Goal: Navigation & Orientation: Find specific page/section

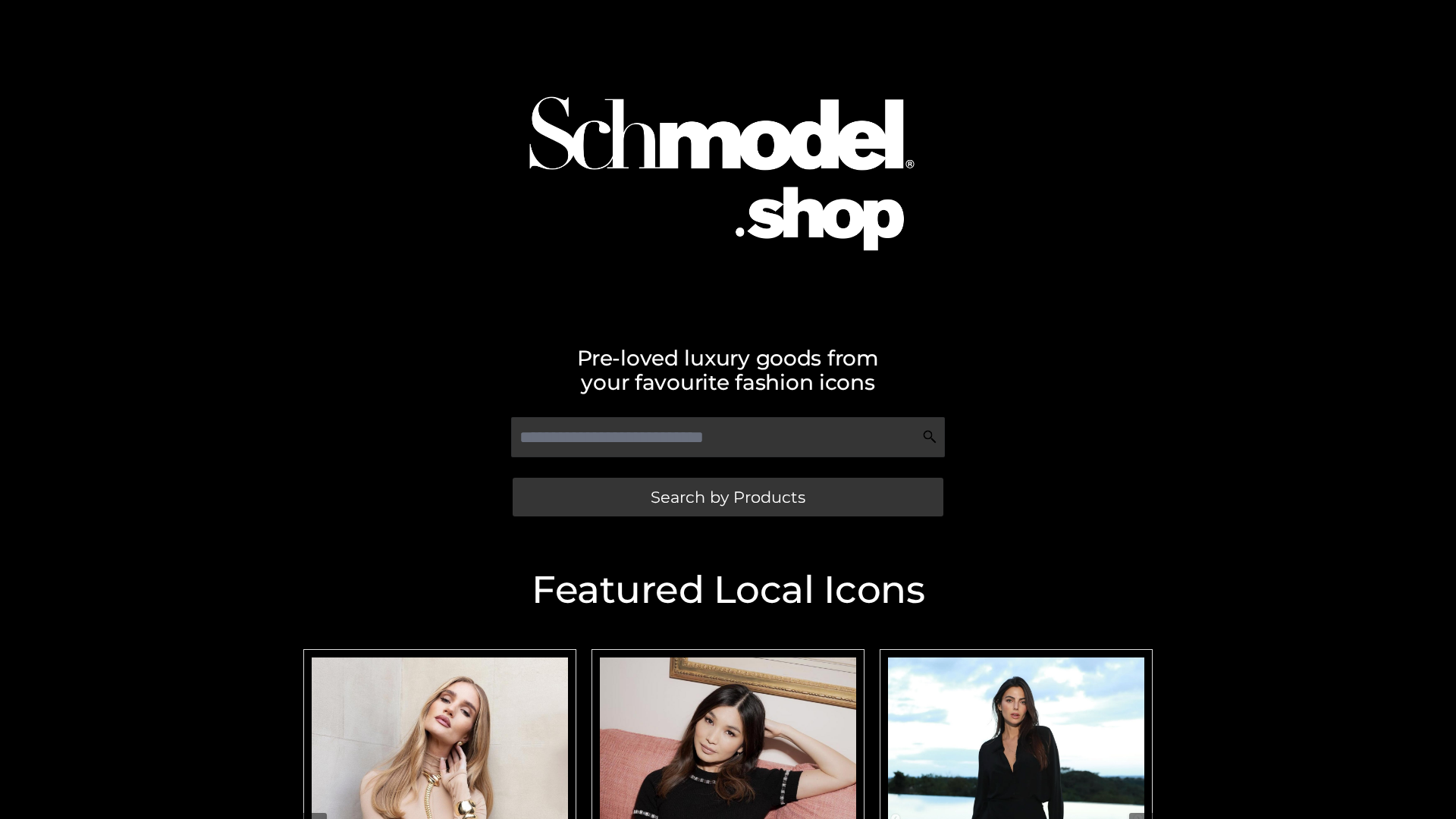
click at [728, 497] on span "Search by Products" at bounding box center [728, 497] width 155 height 16
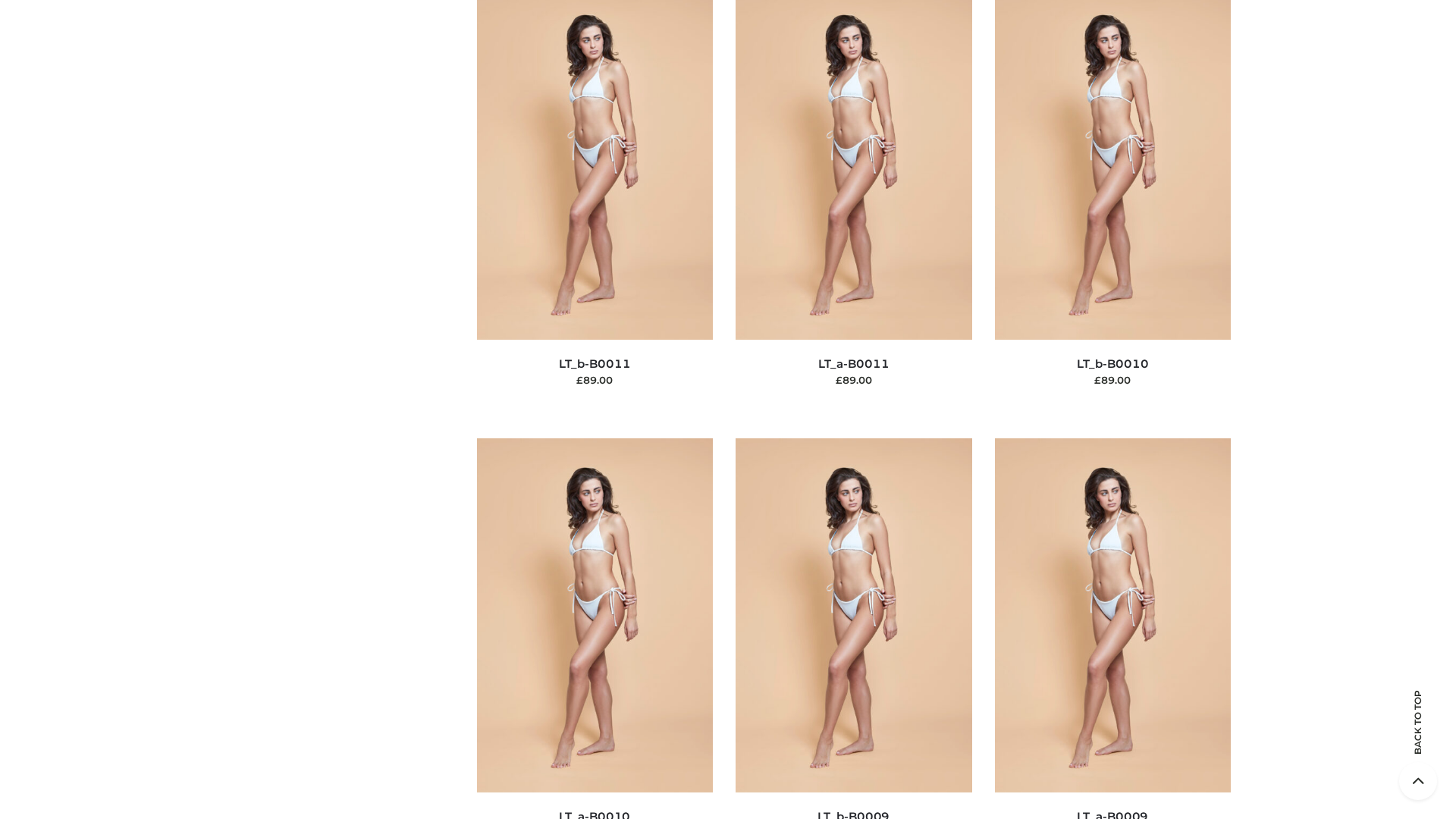
scroll to position [6814, 0]
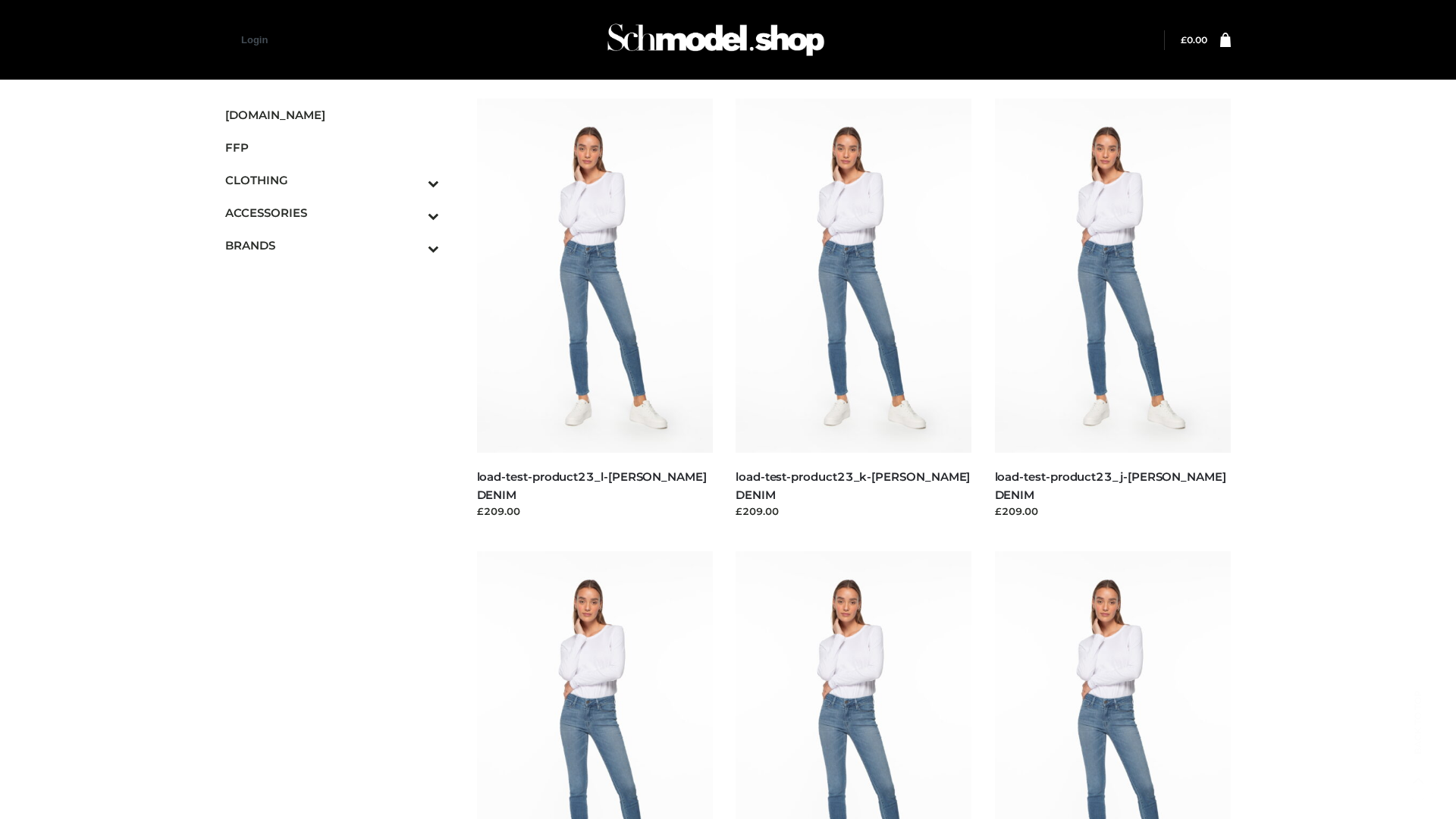
scroll to position [1331, 0]
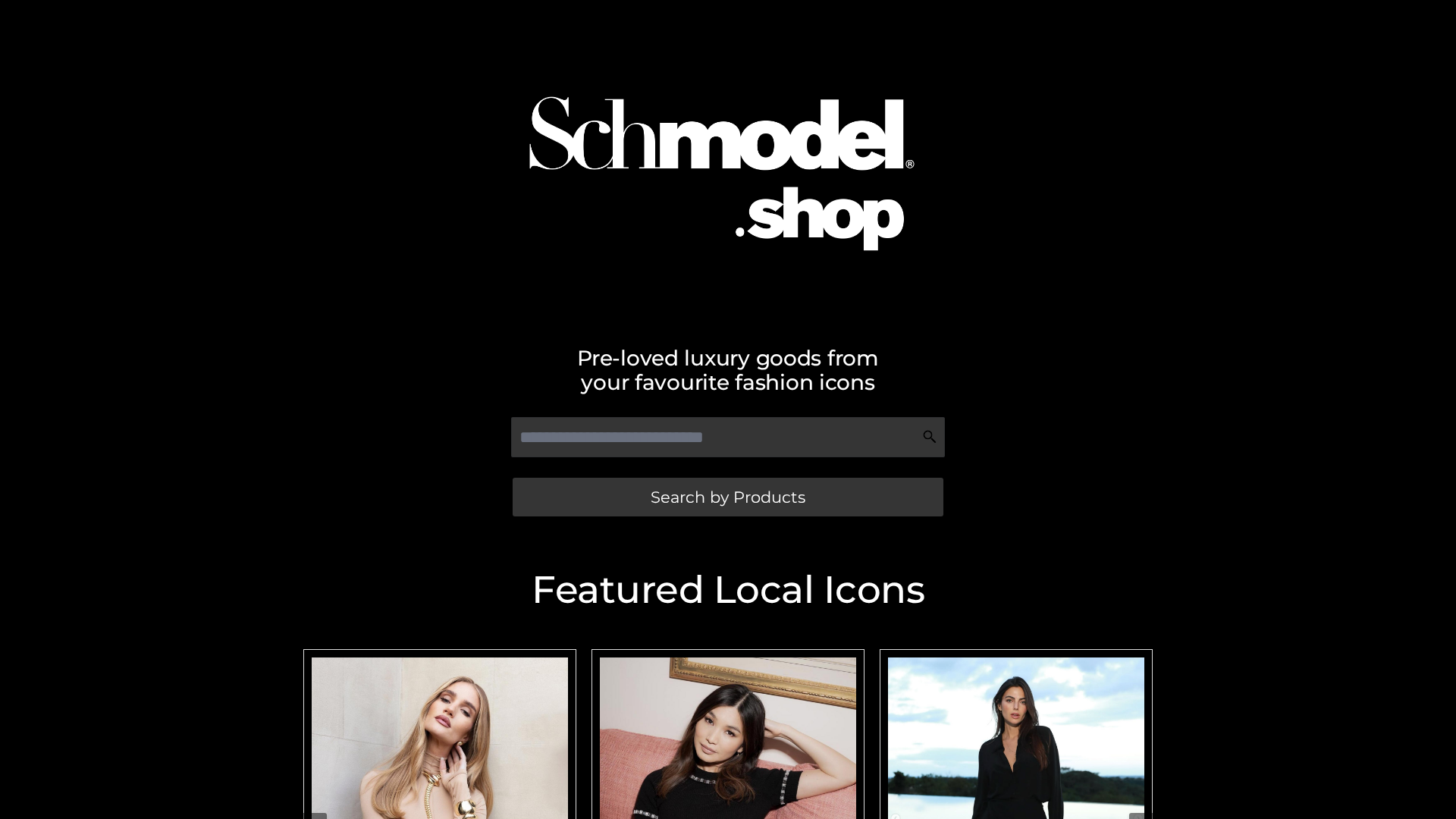
click at [728, 497] on span "Search by Products" at bounding box center [728, 497] width 155 height 16
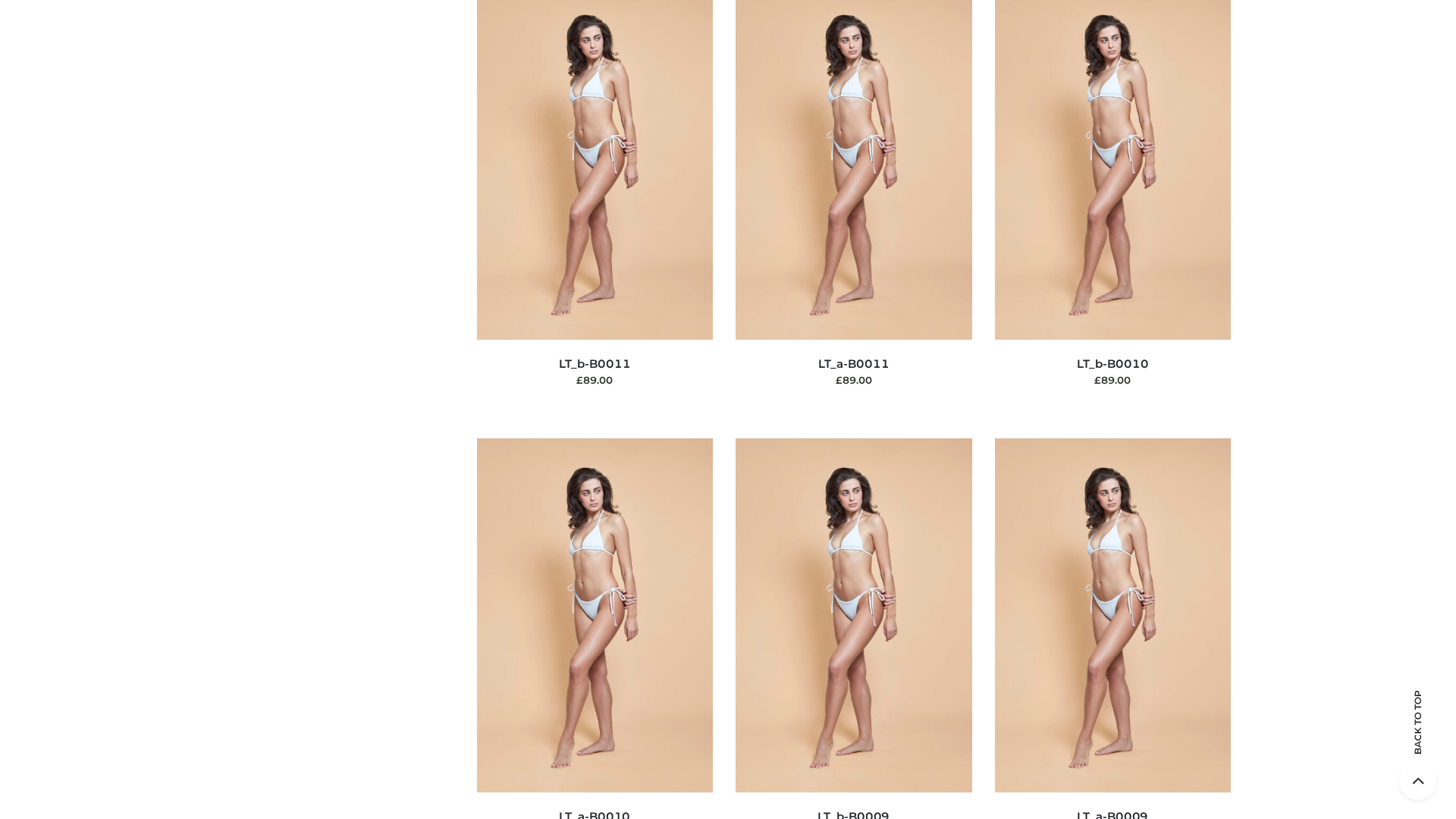
scroll to position [6814, 0]
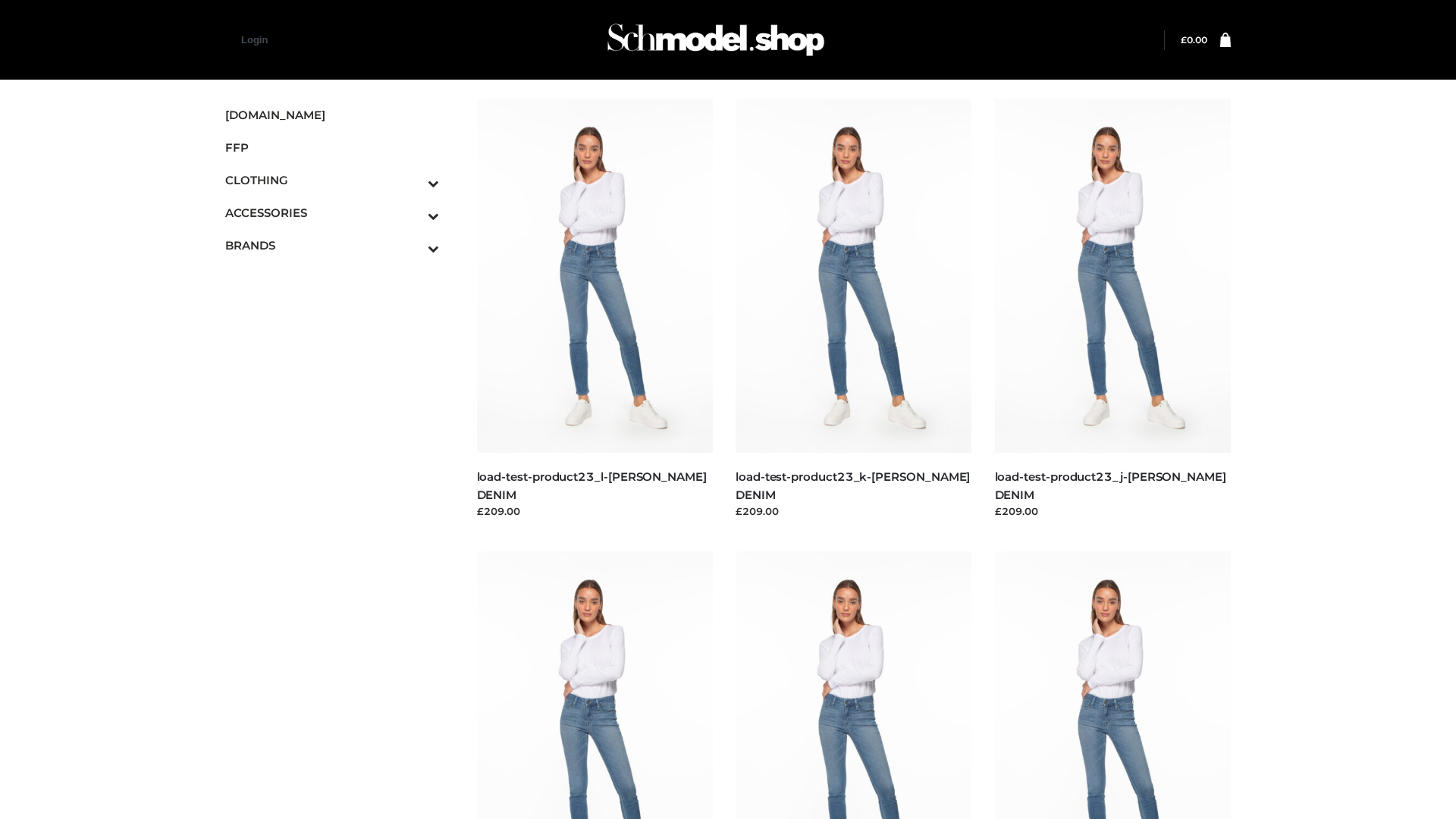
scroll to position [1331, 0]
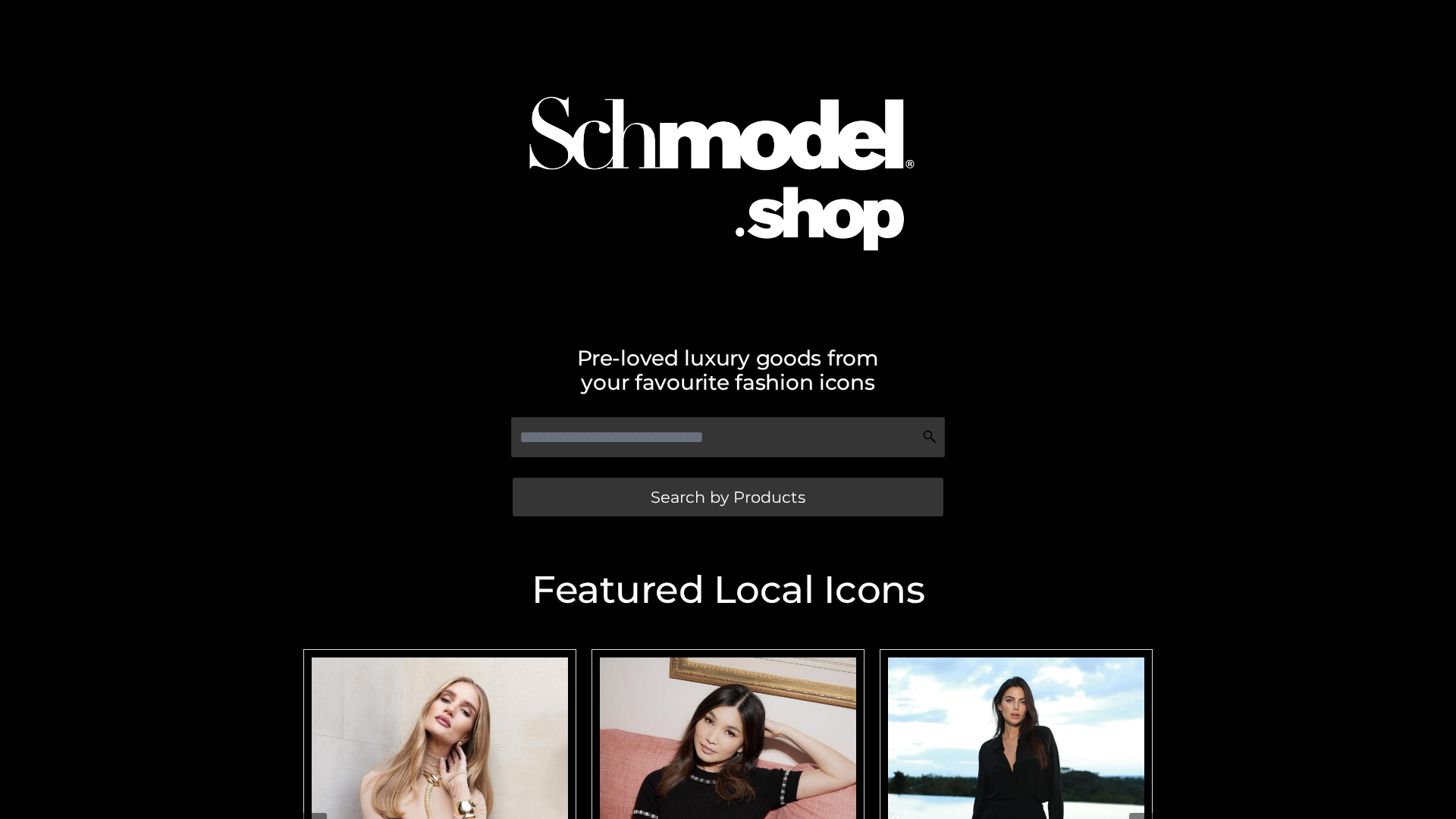
click at [728, 497] on span "Search by Products" at bounding box center [728, 497] width 155 height 16
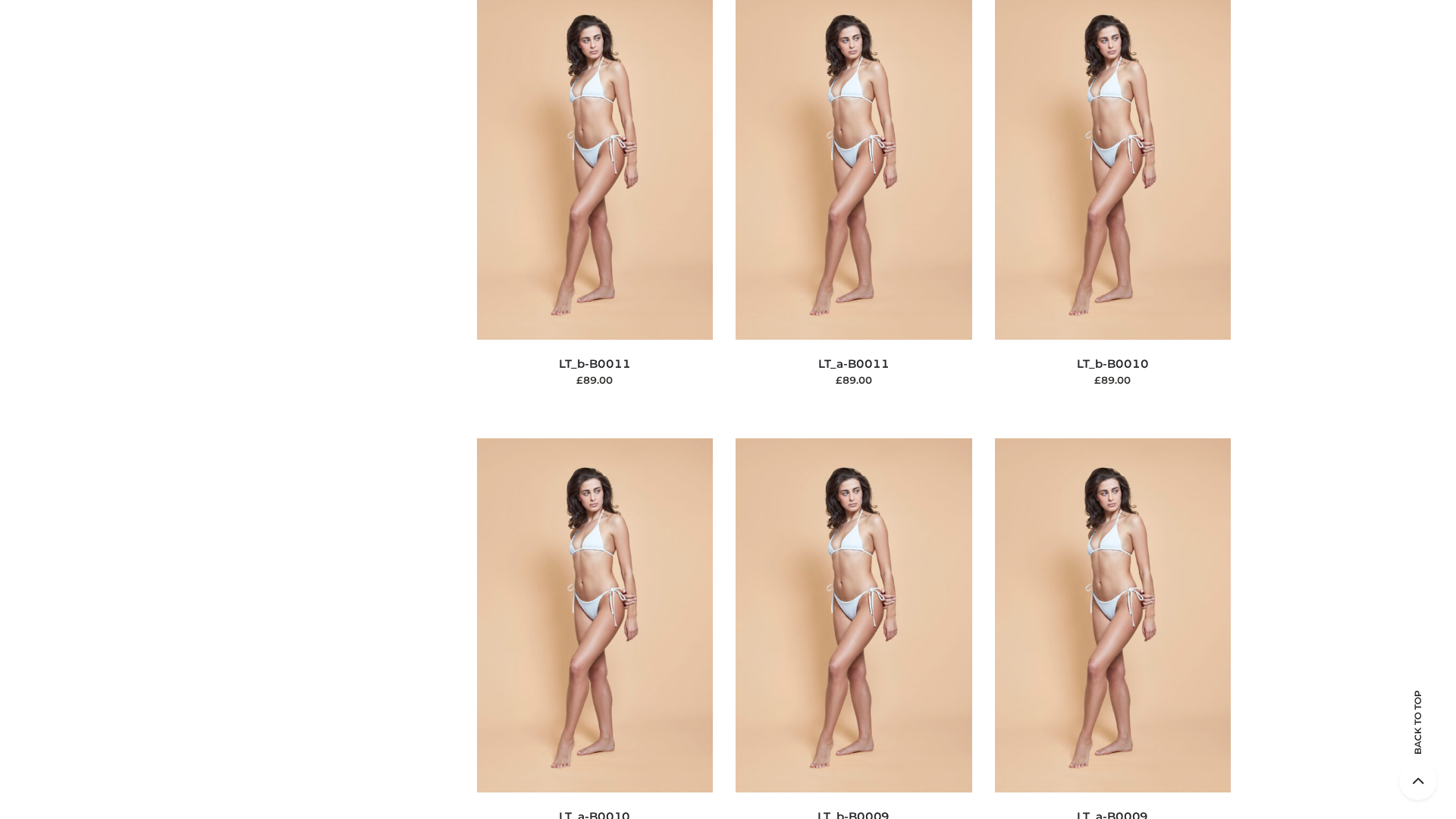
scroll to position [6814, 0]
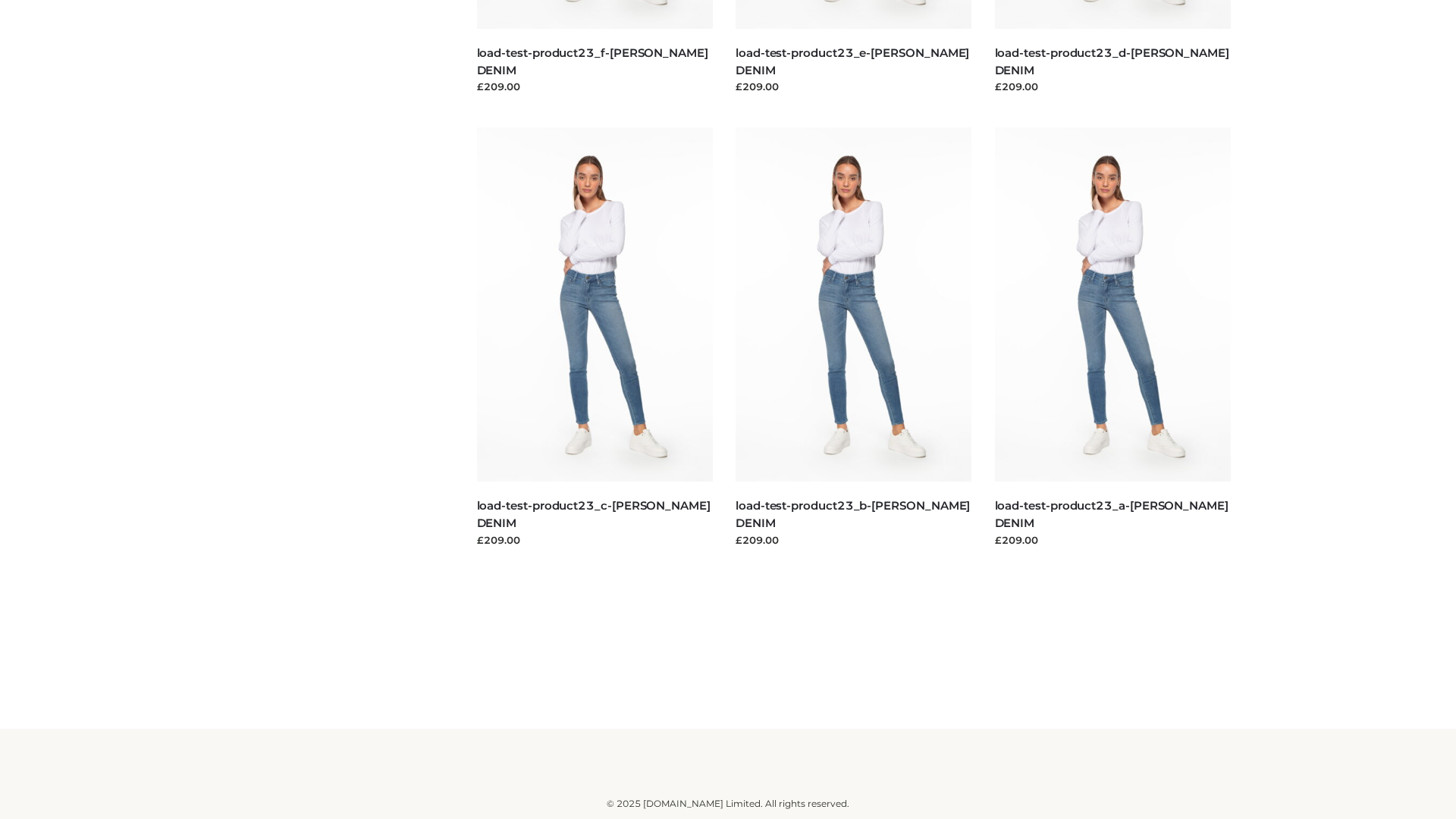
scroll to position [1331, 0]
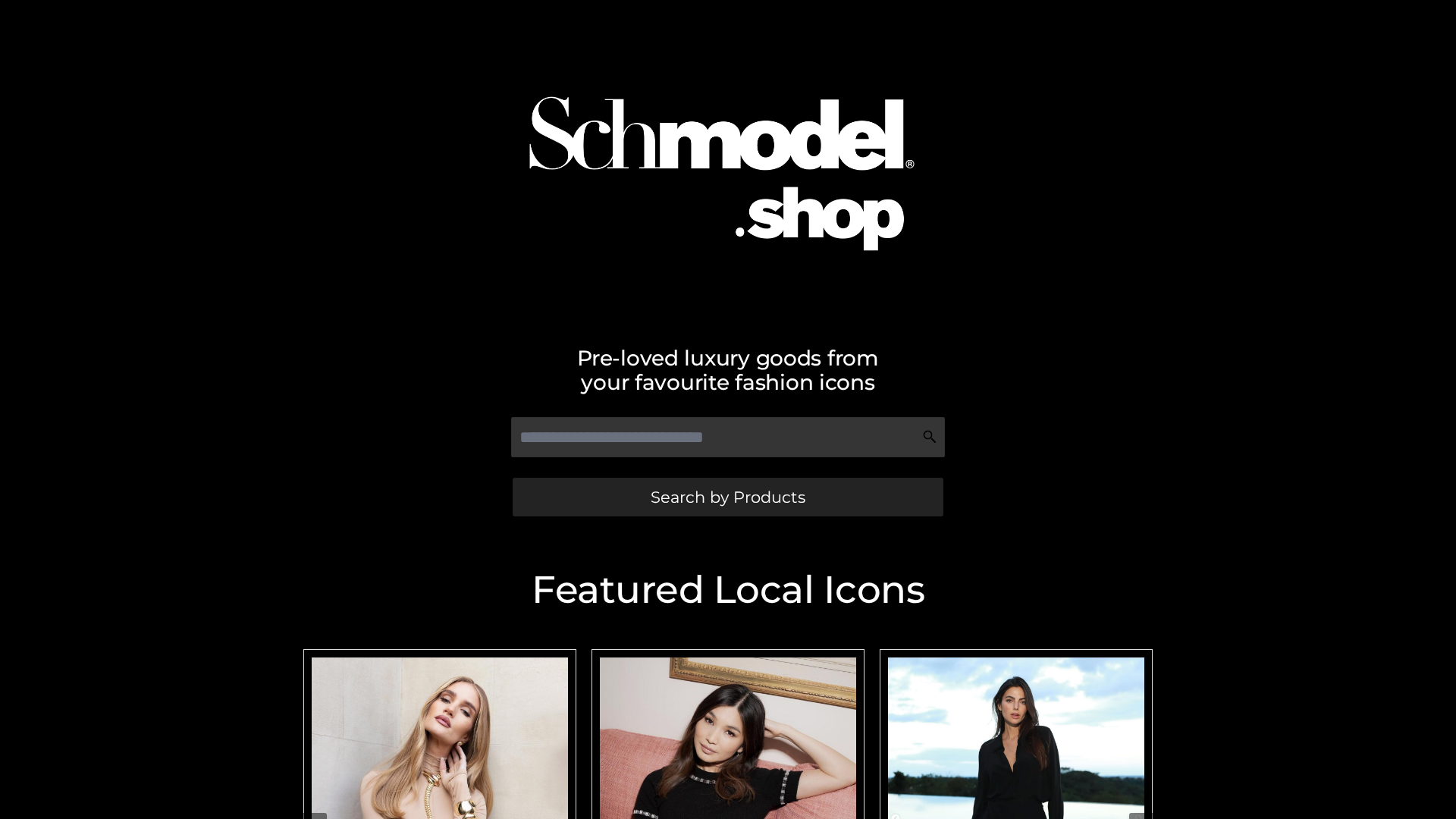
click at [728, 497] on span "Search by Products" at bounding box center [728, 497] width 155 height 16
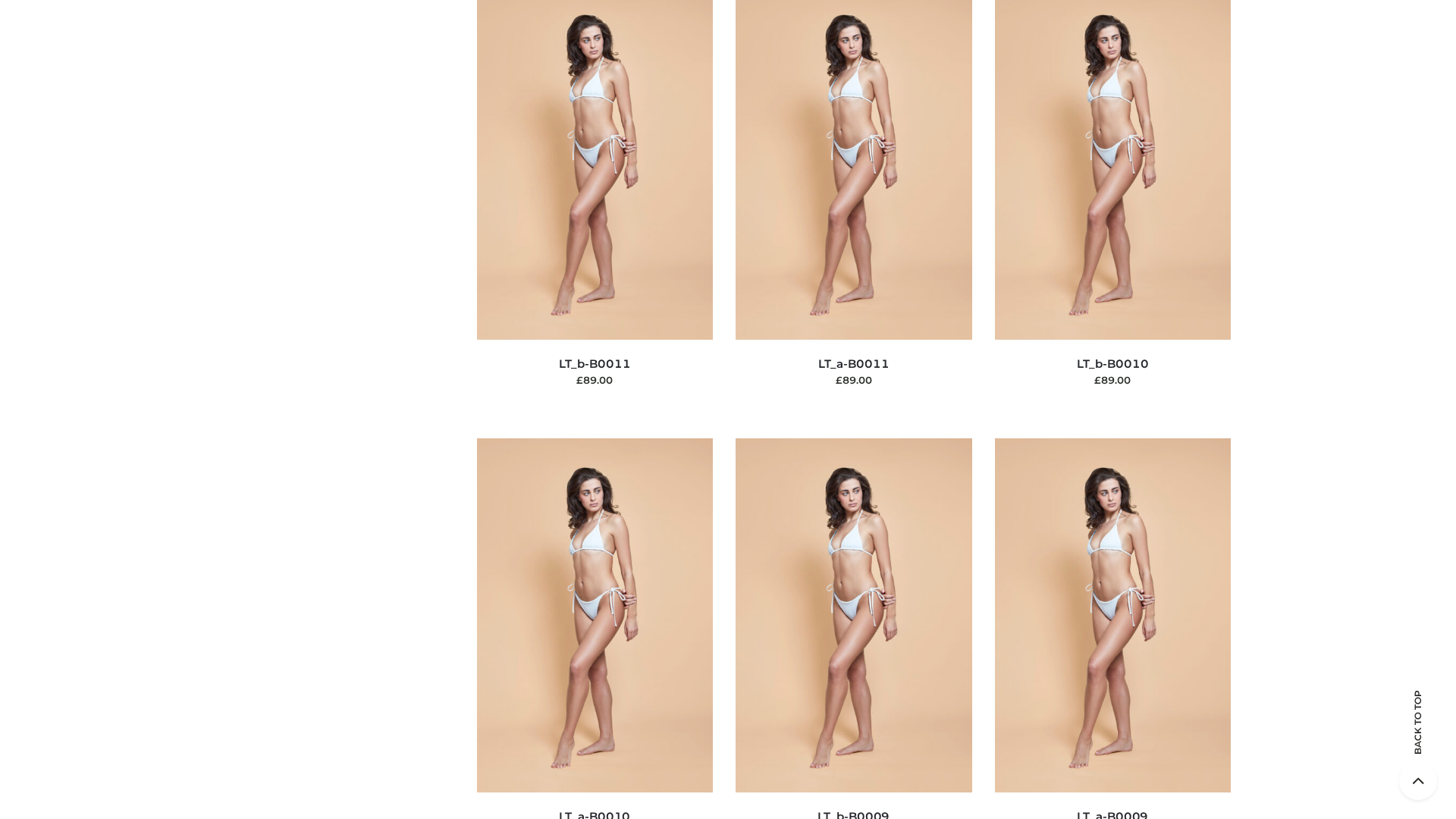
scroll to position [6814, 0]
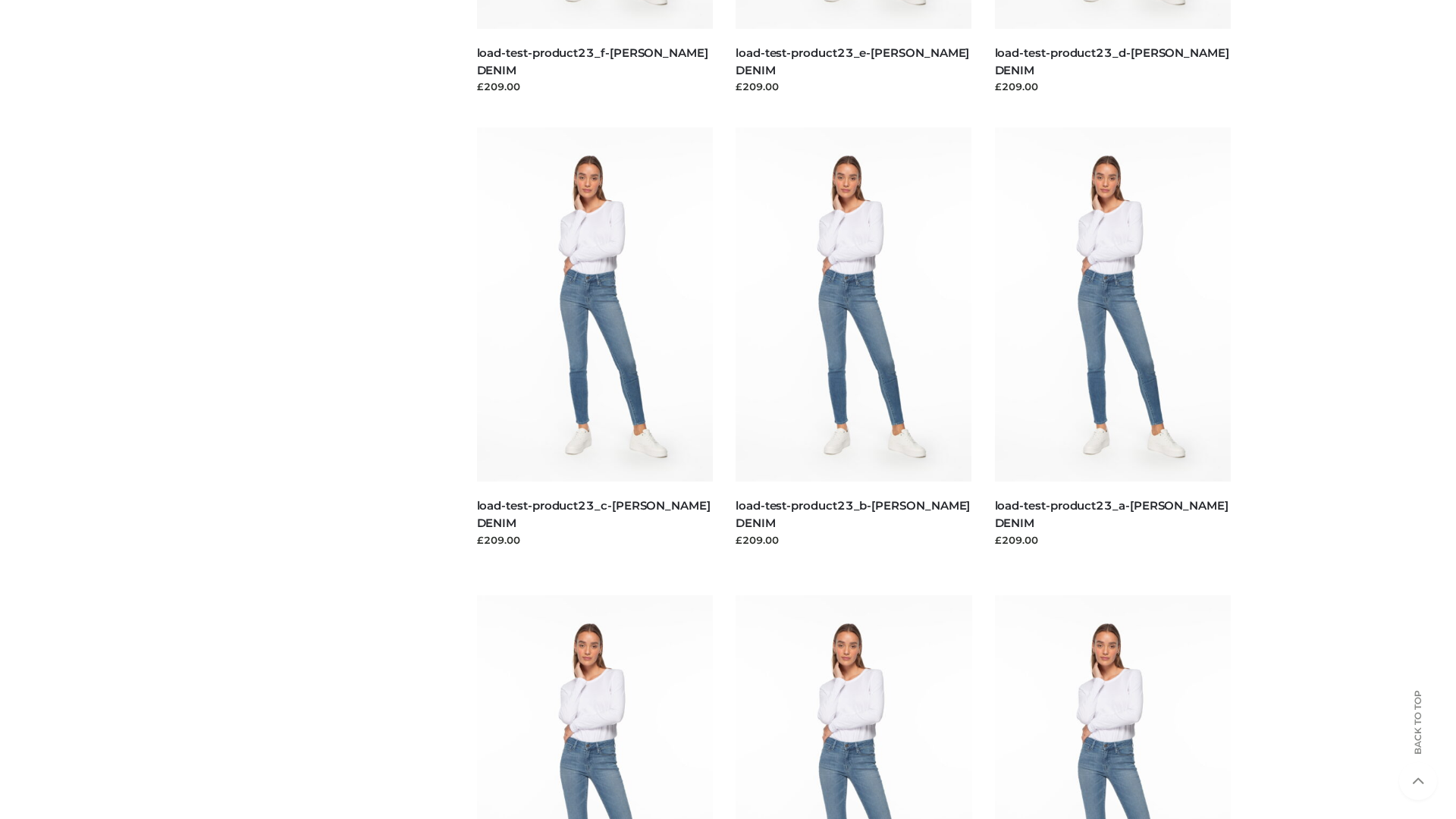
scroll to position [1331, 0]
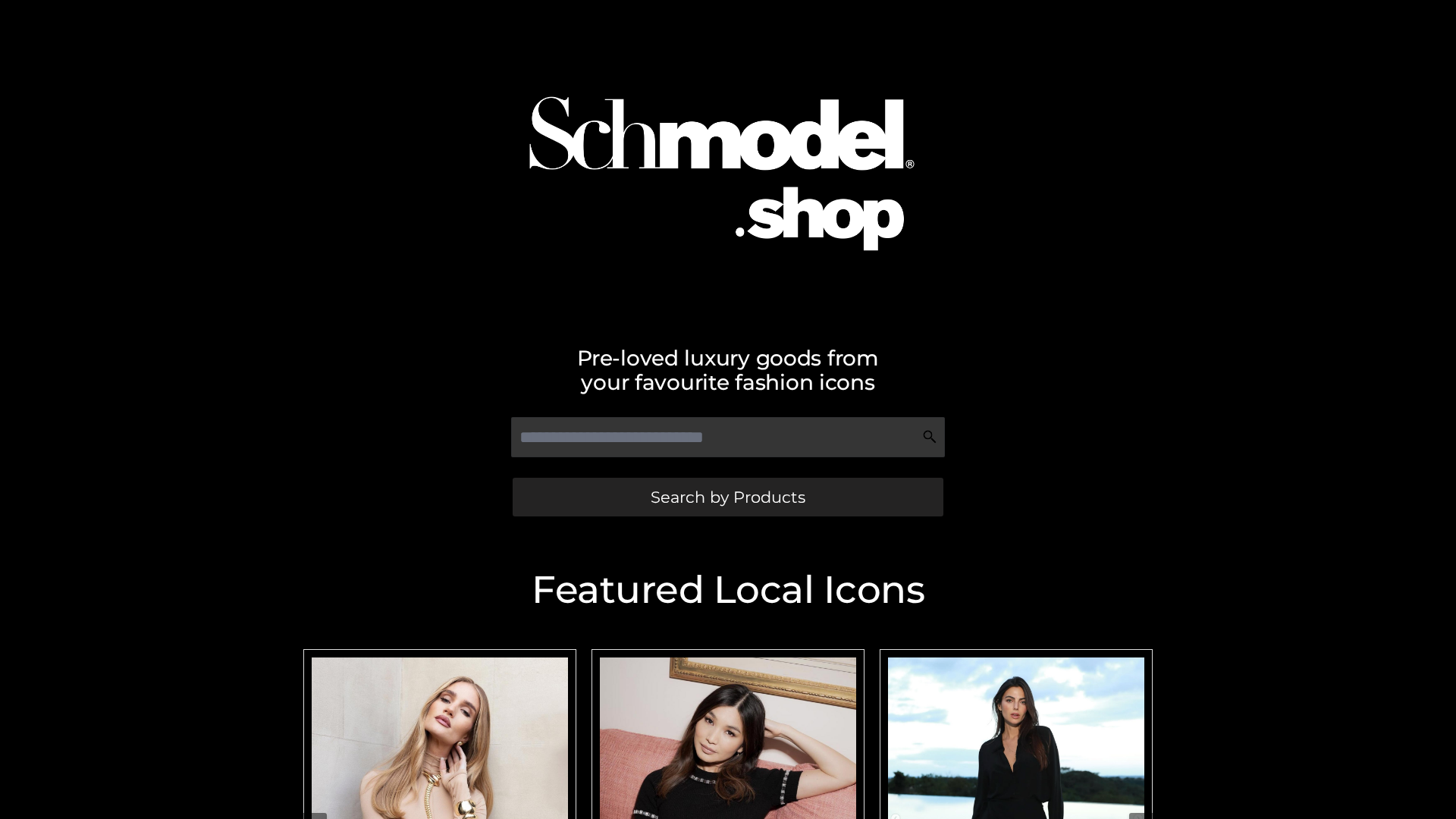
click at [728, 497] on span "Search by Products" at bounding box center [728, 497] width 155 height 16
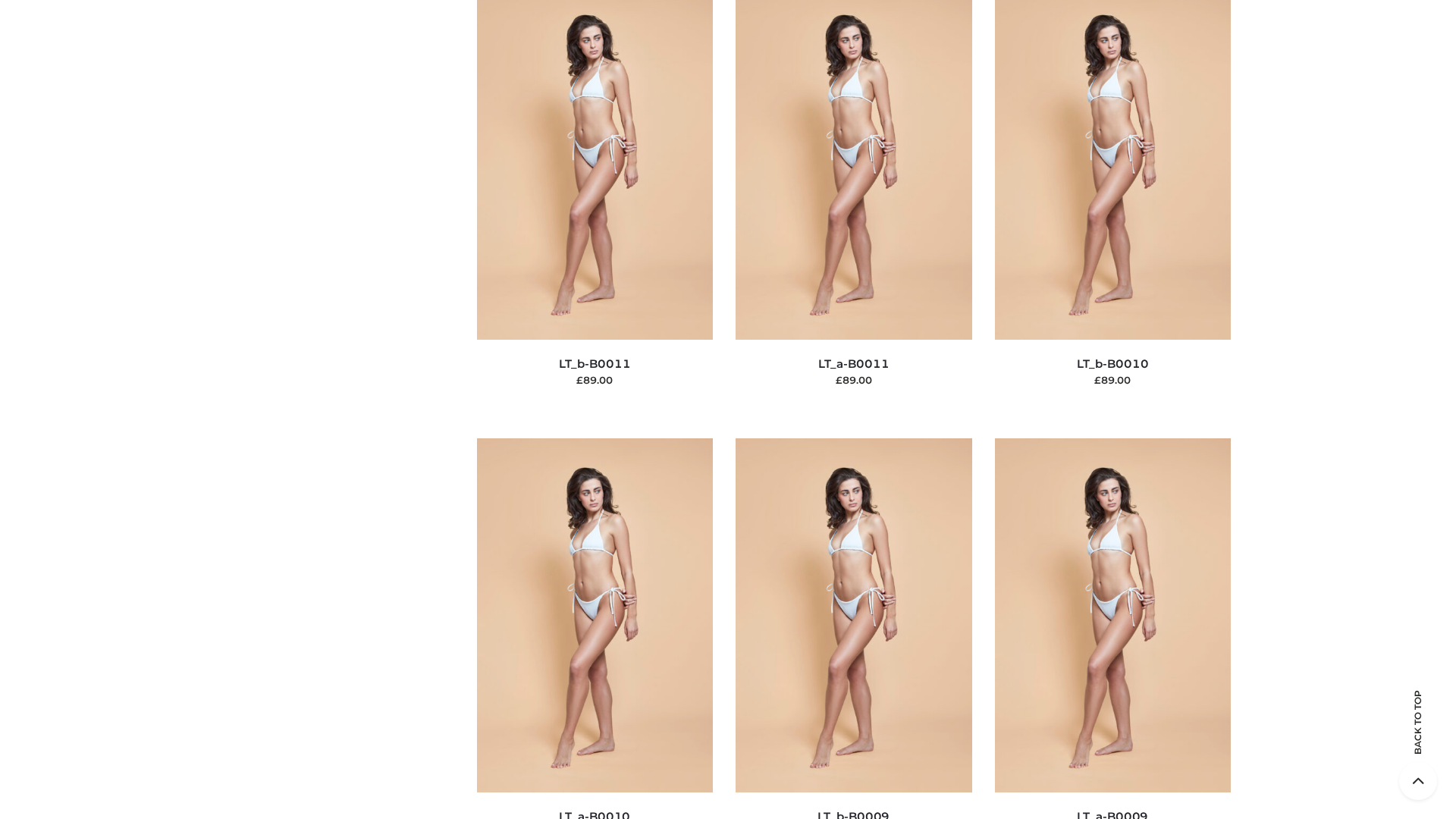
scroll to position [6814, 0]
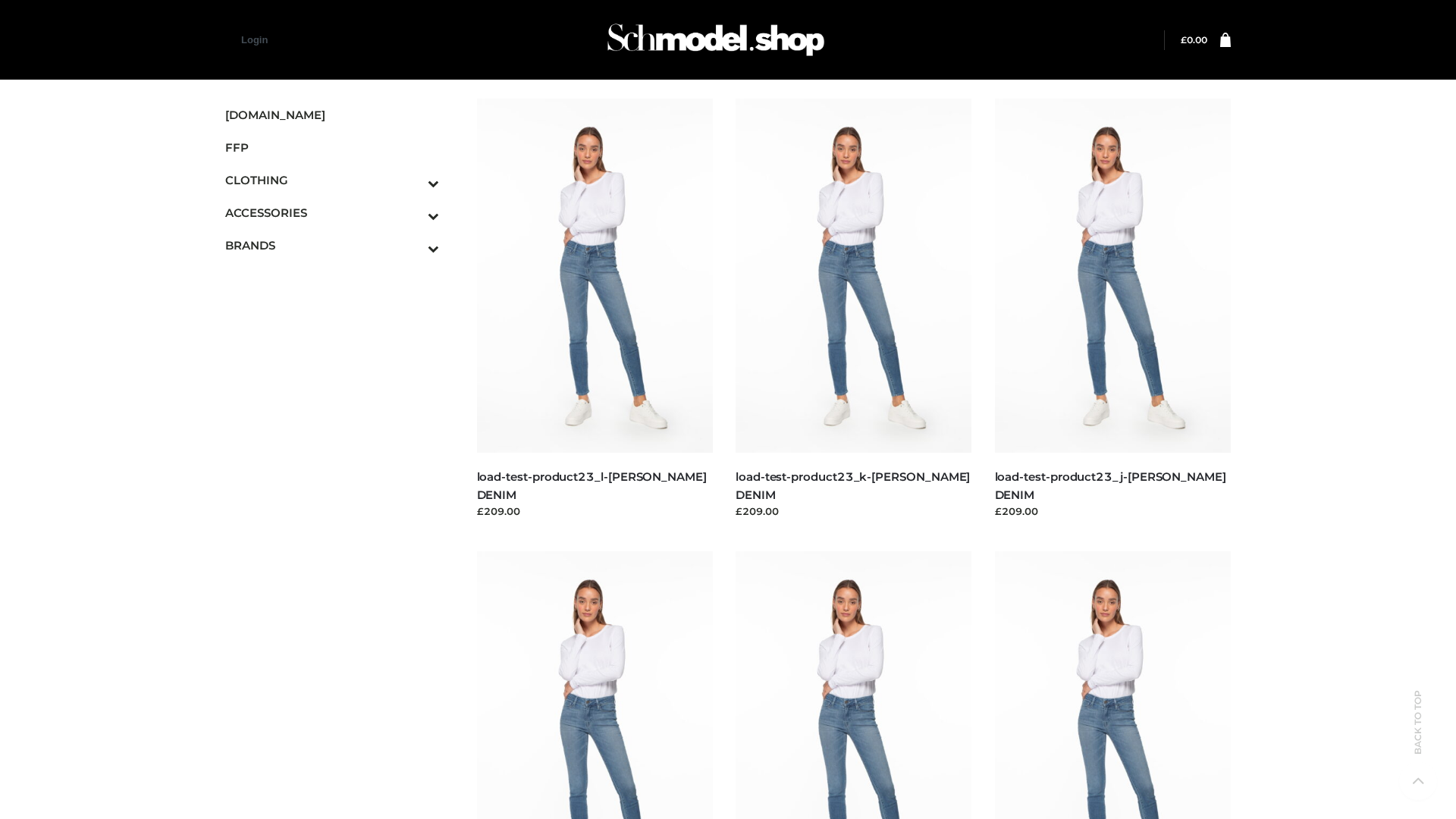
scroll to position [1331, 0]
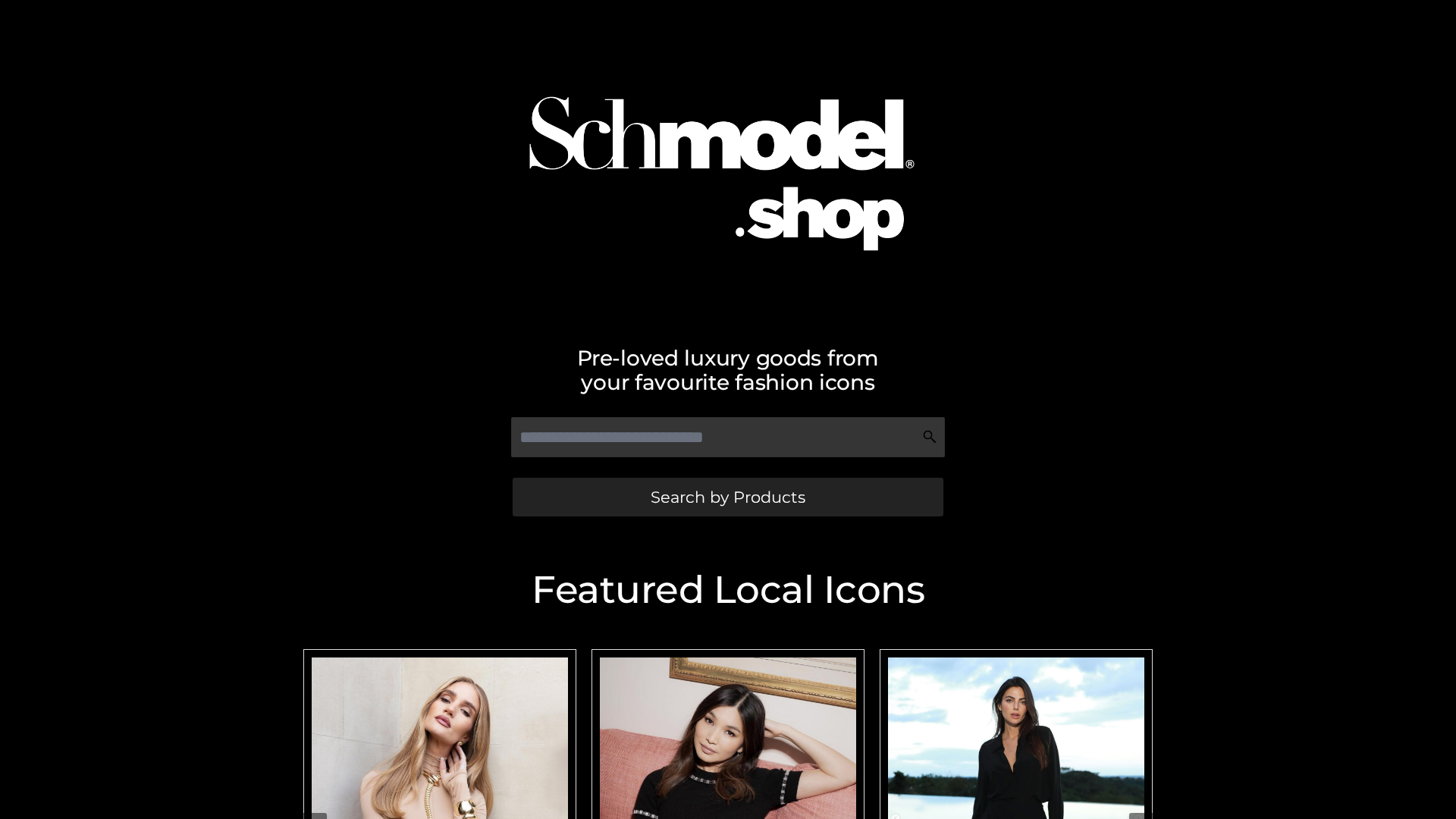
click at [728, 497] on span "Search by Products" at bounding box center [728, 497] width 155 height 16
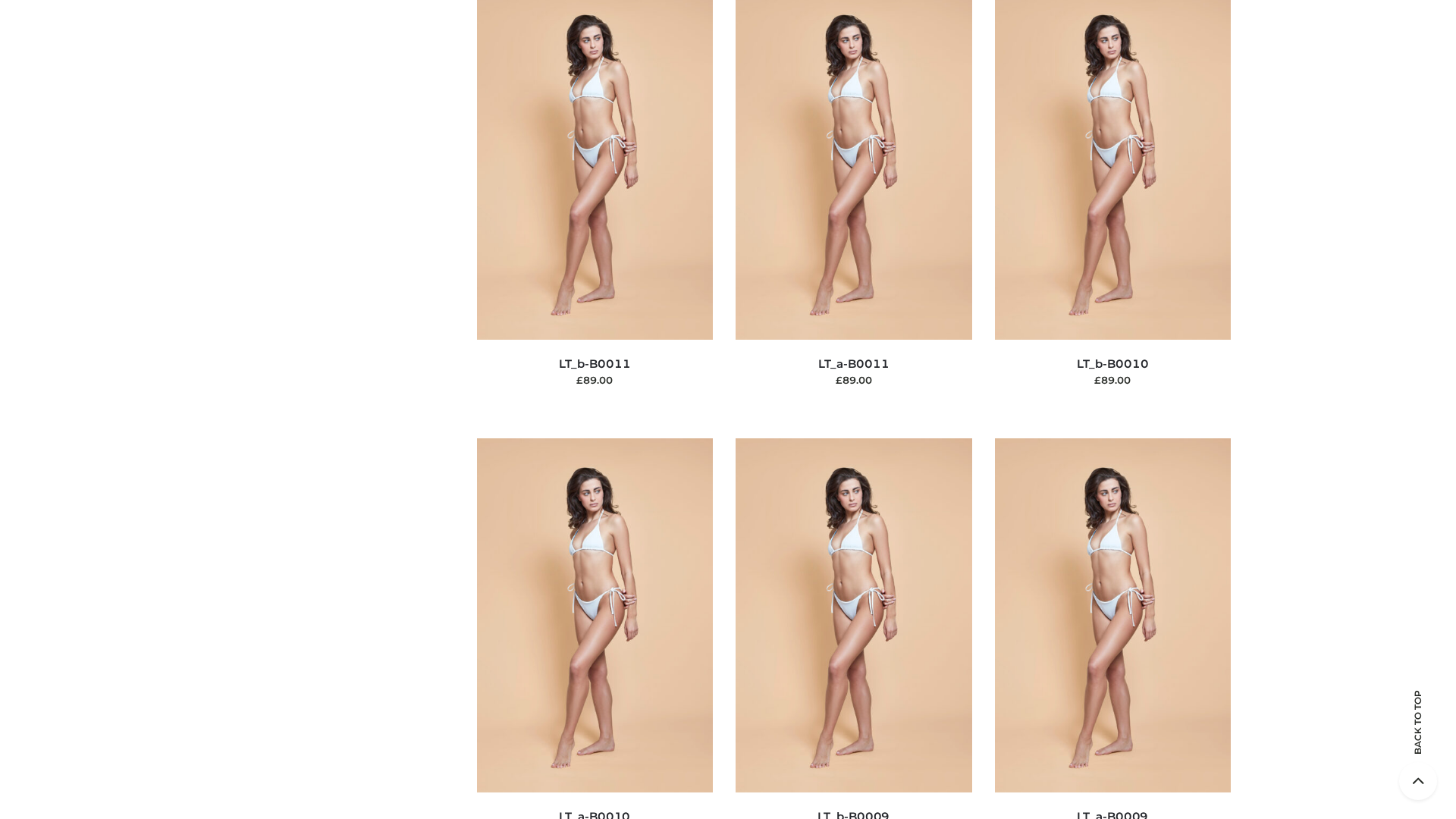
scroll to position [6814, 0]
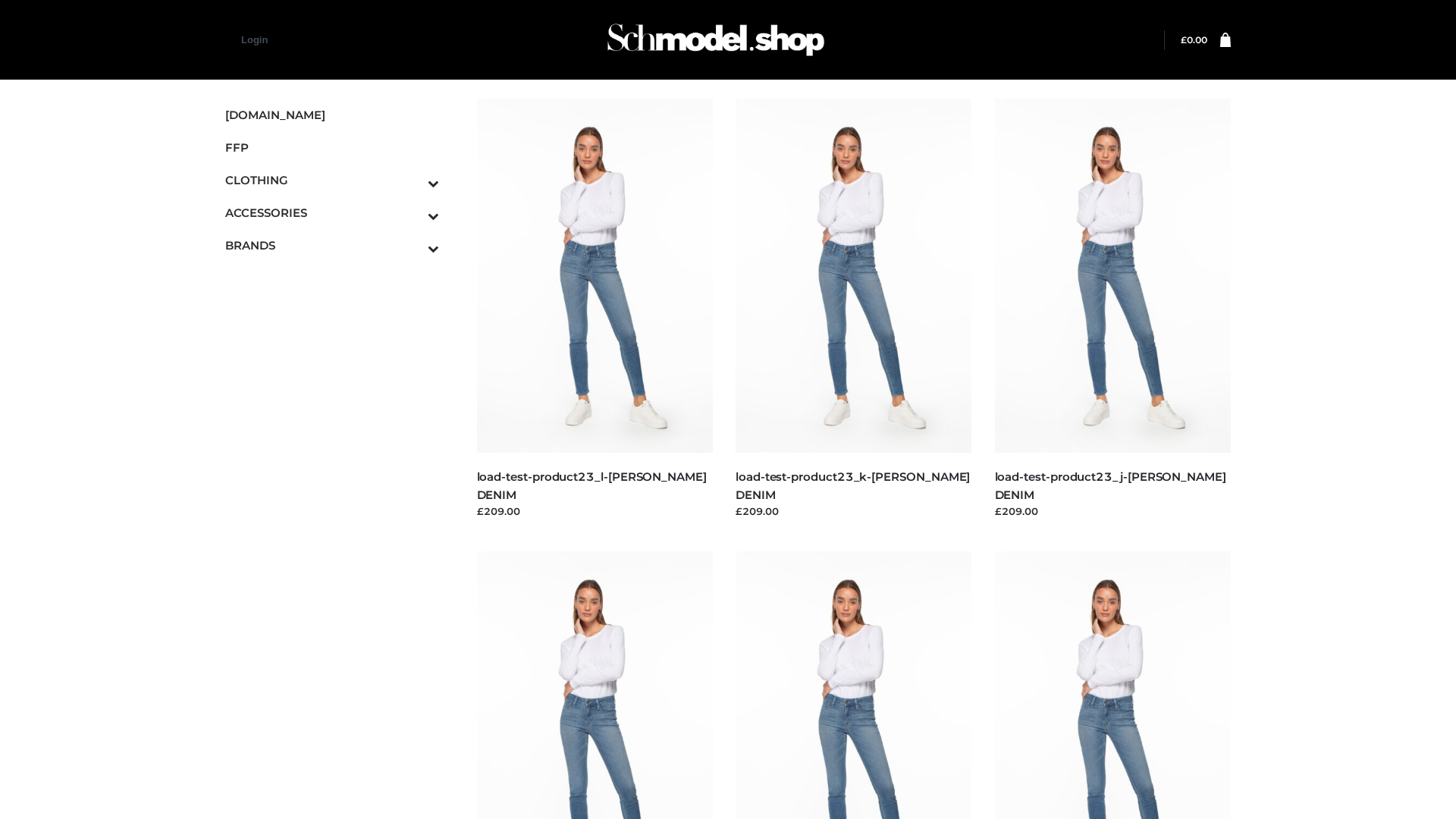
scroll to position [1331, 0]
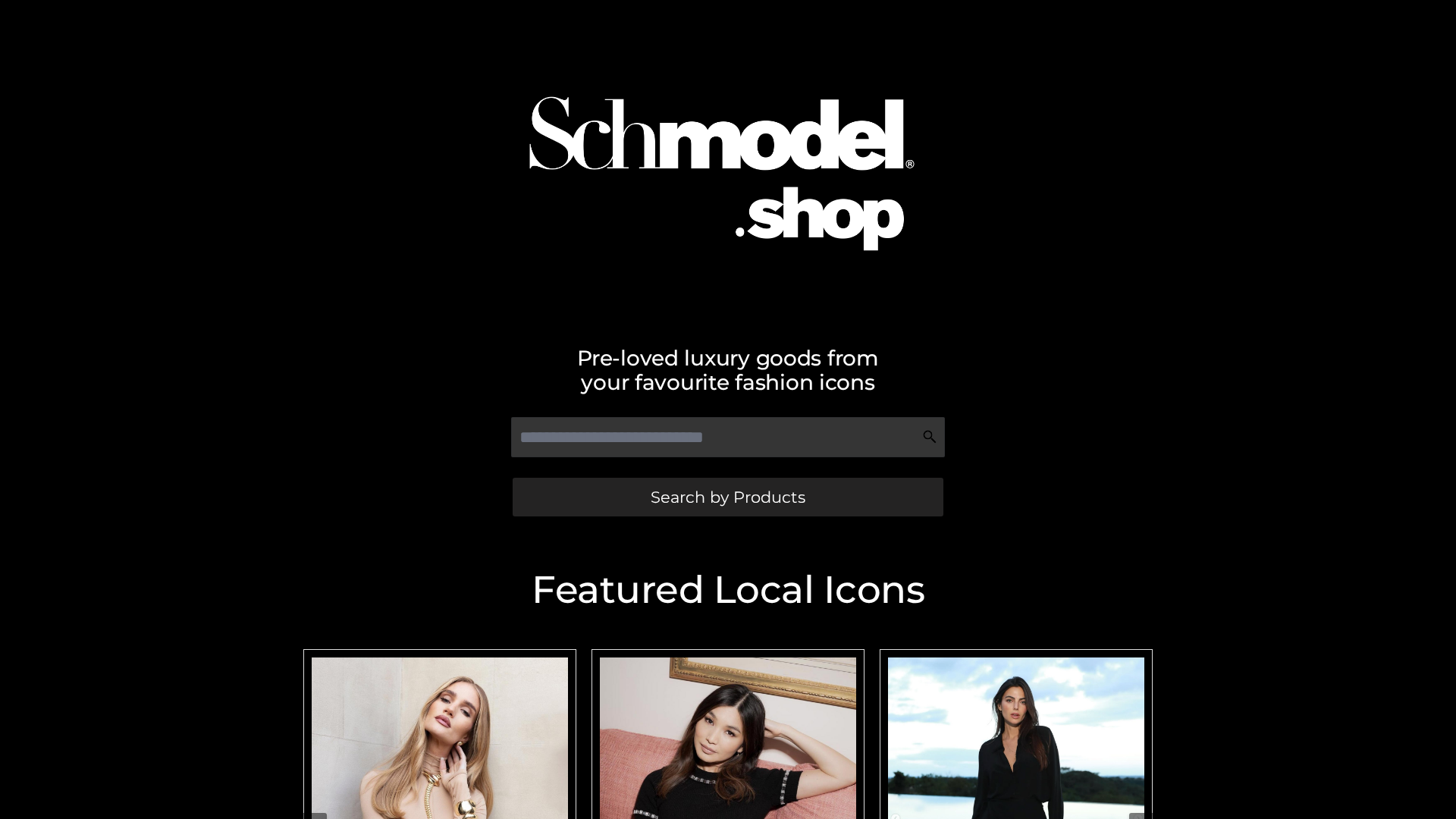
click at [728, 497] on span "Search by Products" at bounding box center [728, 497] width 155 height 16
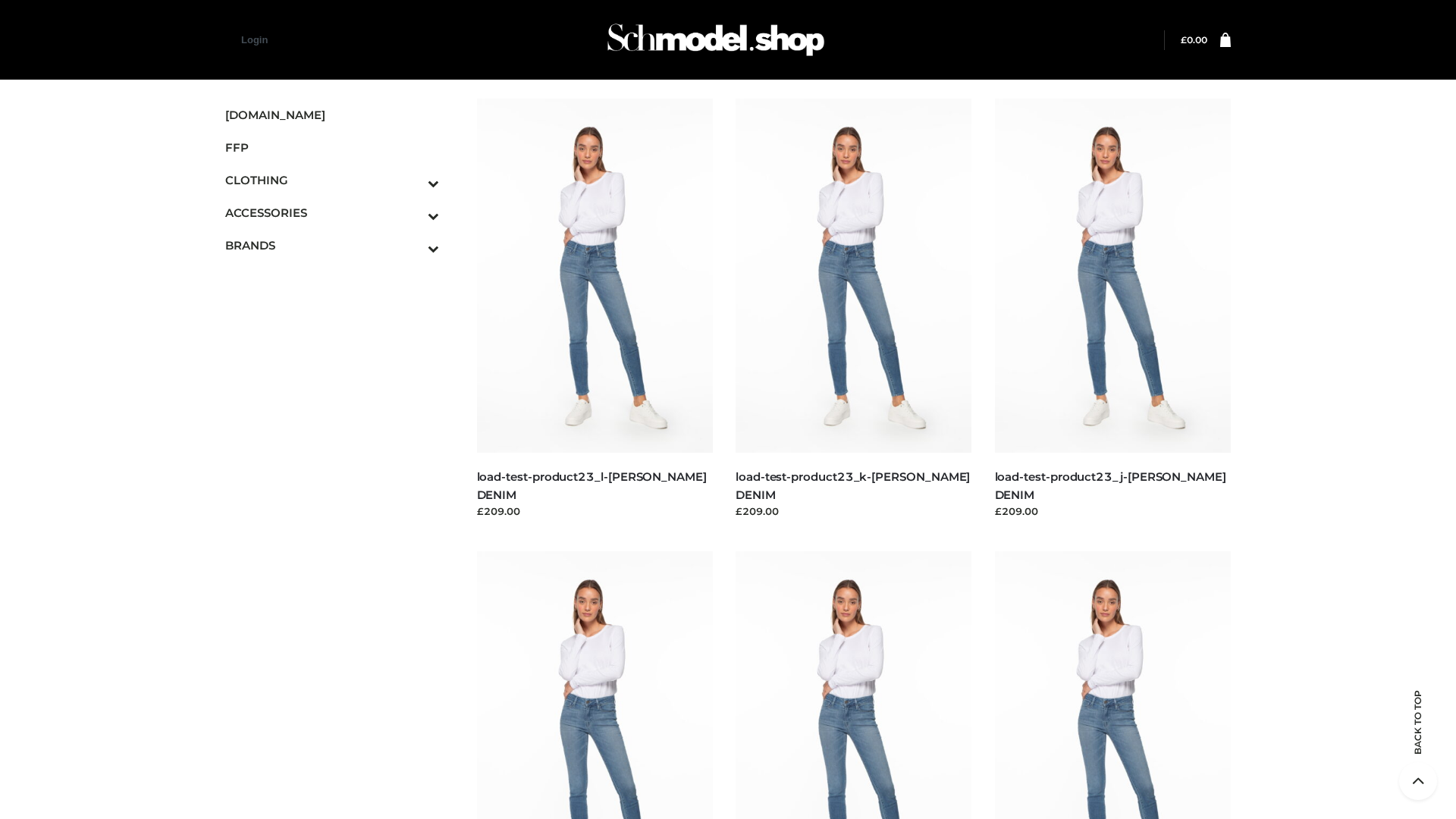
scroll to position [1331, 0]
